Goal: Task Accomplishment & Management: Use online tool/utility

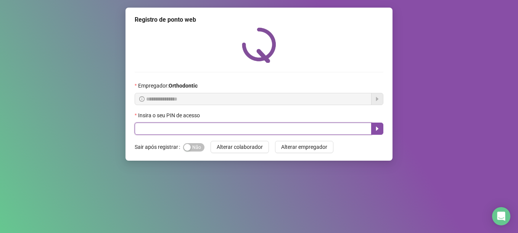
click at [172, 129] on input "text" at bounding box center [253, 129] width 237 height 12
type input "*****"
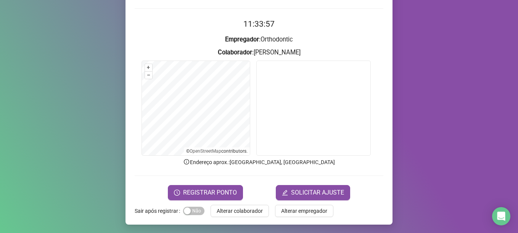
scroll to position [64, 0]
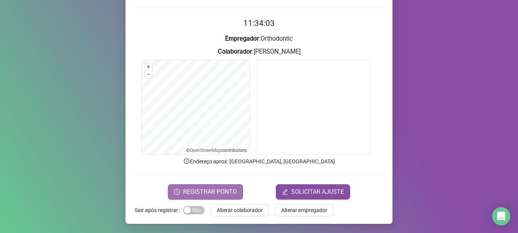
click at [216, 191] on span "REGISTRAR PONTO" at bounding box center [210, 192] width 54 height 9
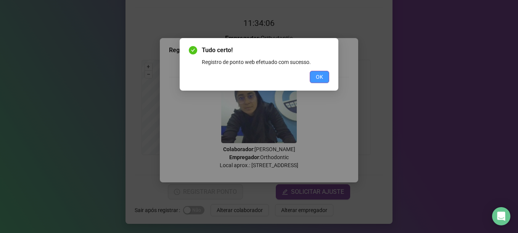
click at [315, 74] on button "OK" at bounding box center [319, 77] width 19 height 12
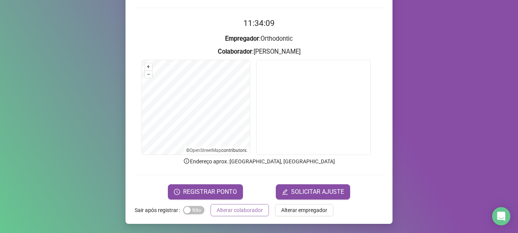
click at [250, 211] on span "Alterar colaborador" at bounding box center [240, 210] width 46 height 8
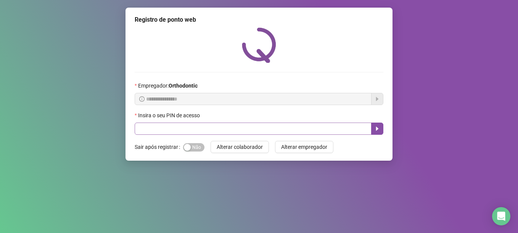
drag, startPoint x: 208, startPoint y: 135, endPoint x: 211, endPoint y: 130, distance: 5.8
click at [208, 135] on div "**********" at bounding box center [258, 84] width 267 height 153
click at [212, 129] on input "text" at bounding box center [253, 129] width 237 height 12
type input "*****"
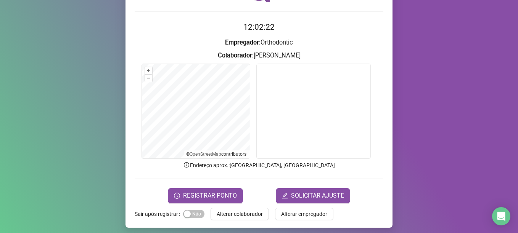
scroll to position [64, 0]
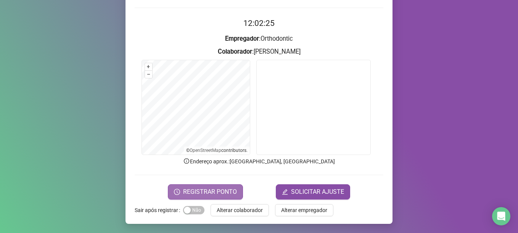
click at [206, 189] on span "REGISTRAR PONTO" at bounding box center [210, 192] width 54 height 9
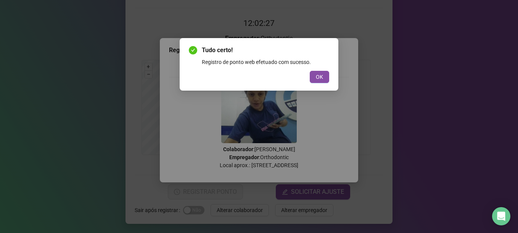
drag, startPoint x: 319, startPoint y: 76, endPoint x: 306, endPoint y: 114, distance: 39.8
click at [318, 78] on span "OK" at bounding box center [319, 77] width 7 height 8
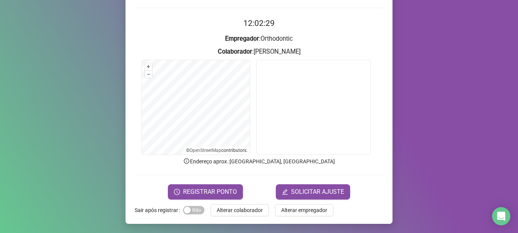
drag, startPoint x: 246, startPoint y: 204, endPoint x: 232, endPoint y: 165, distance: 42.1
click at [243, 191] on div "Registro de ponto web 12:02:29 Empregador : Orthodontic Colaborador : [PERSON_N…" at bounding box center [258, 83] width 267 height 281
click at [240, 211] on span "Alterar colaborador" at bounding box center [240, 210] width 46 height 8
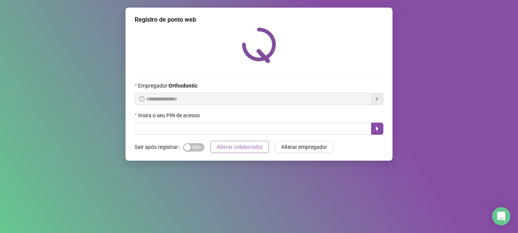
scroll to position [0, 0]
